Goal: Transaction & Acquisition: Purchase product/service

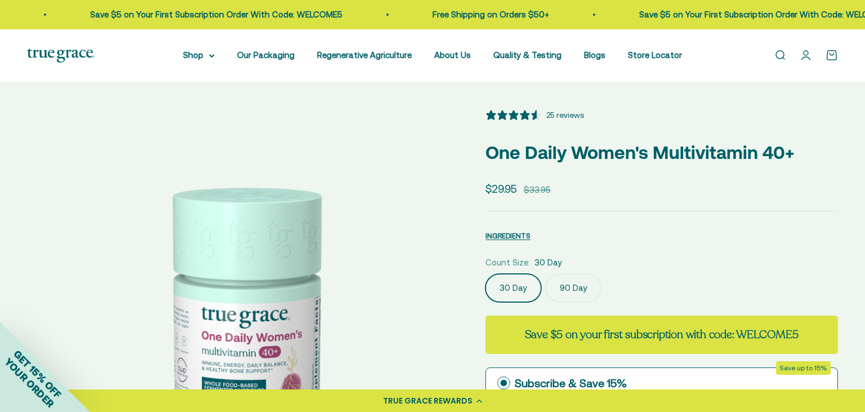
select select "3"
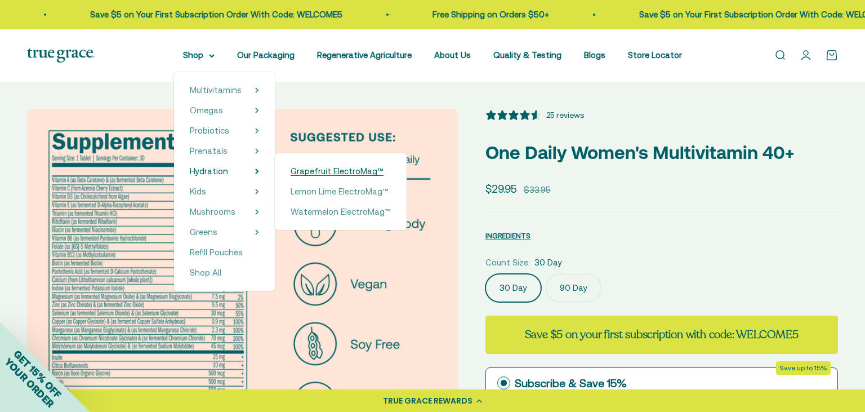
click at [316, 170] on span "Grapefruit ElectroMag™" at bounding box center [337, 171] width 93 height 10
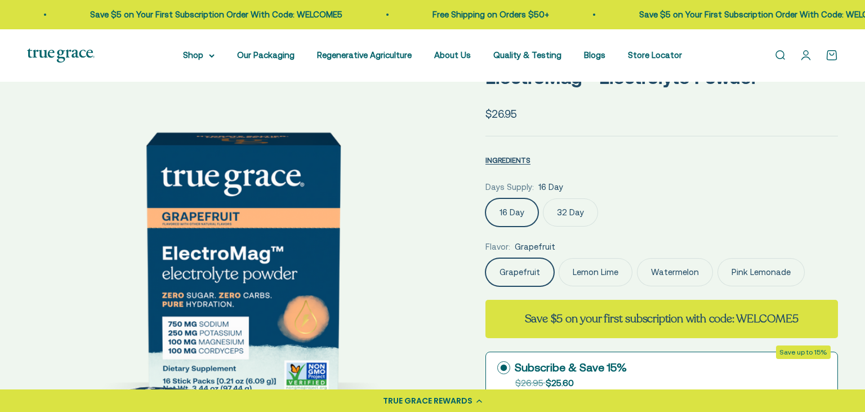
scroll to position [59, 0]
click at [783, 268] on label "Pink Lemonade" at bounding box center [761, 272] width 87 height 28
click at [486, 258] on input "Pink Lemonade" at bounding box center [485, 258] width 1 height 1
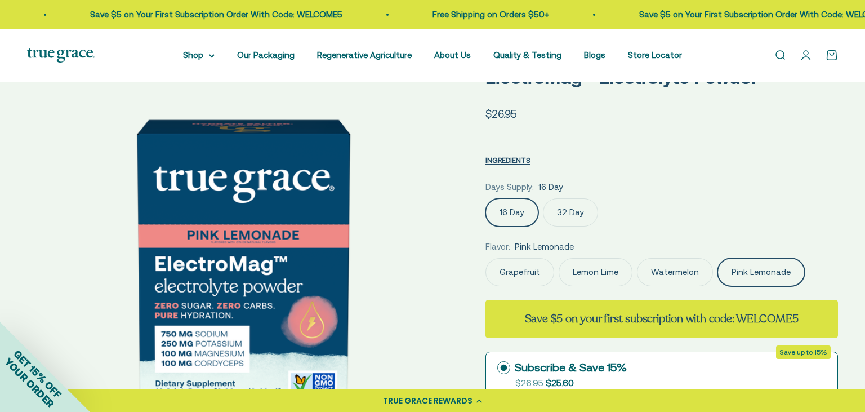
scroll to position [0, 145]
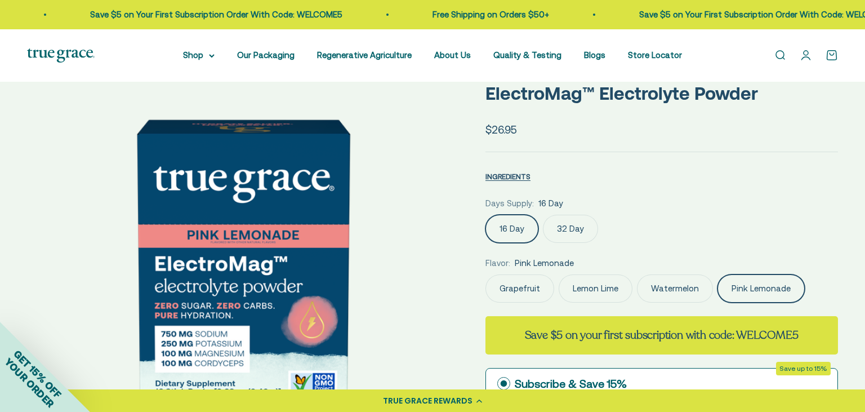
select select "3"
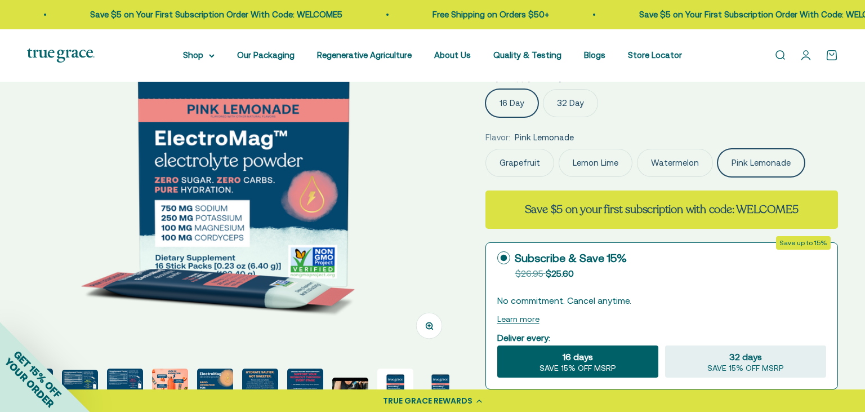
scroll to position [119, 0]
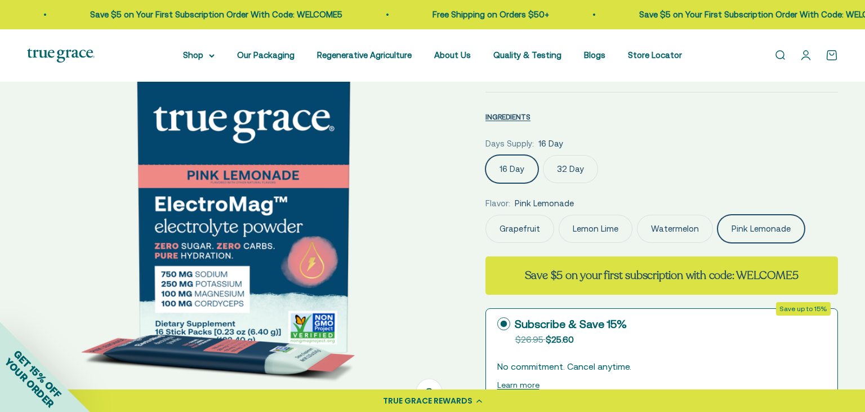
click at [503, 233] on label "Grapefruit" at bounding box center [520, 229] width 69 height 28
click at [486, 215] on input "Grapefruit" at bounding box center [485, 214] width 1 height 1
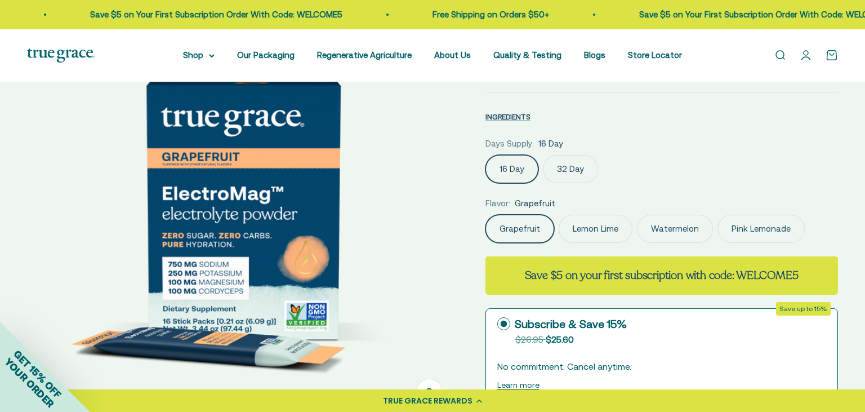
click at [587, 219] on label "Lemon Lime" at bounding box center [596, 229] width 74 height 28
click at [486, 215] on input "Lemon Lime" at bounding box center [485, 214] width 1 height 1
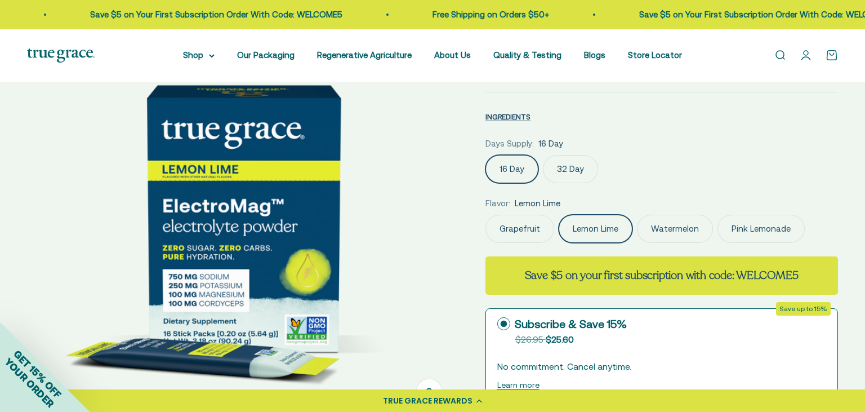
click at [689, 225] on label "Watermelon" at bounding box center [675, 229] width 76 height 28
click at [486, 215] on input "Watermelon" at bounding box center [485, 214] width 1 height 1
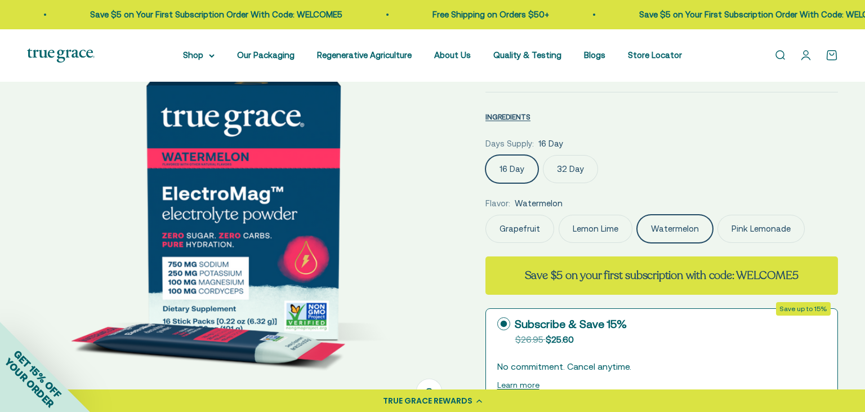
click at [556, 174] on label "32 Day" at bounding box center [570, 169] width 55 height 28
click at [486, 155] on input "32 Day" at bounding box center [485, 154] width 1 height 1
click at [587, 227] on label "Lemon Lime" at bounding box center [596, 229] width 74 height 28
